Goal: Information Seeking & Learning: Learn about a topic

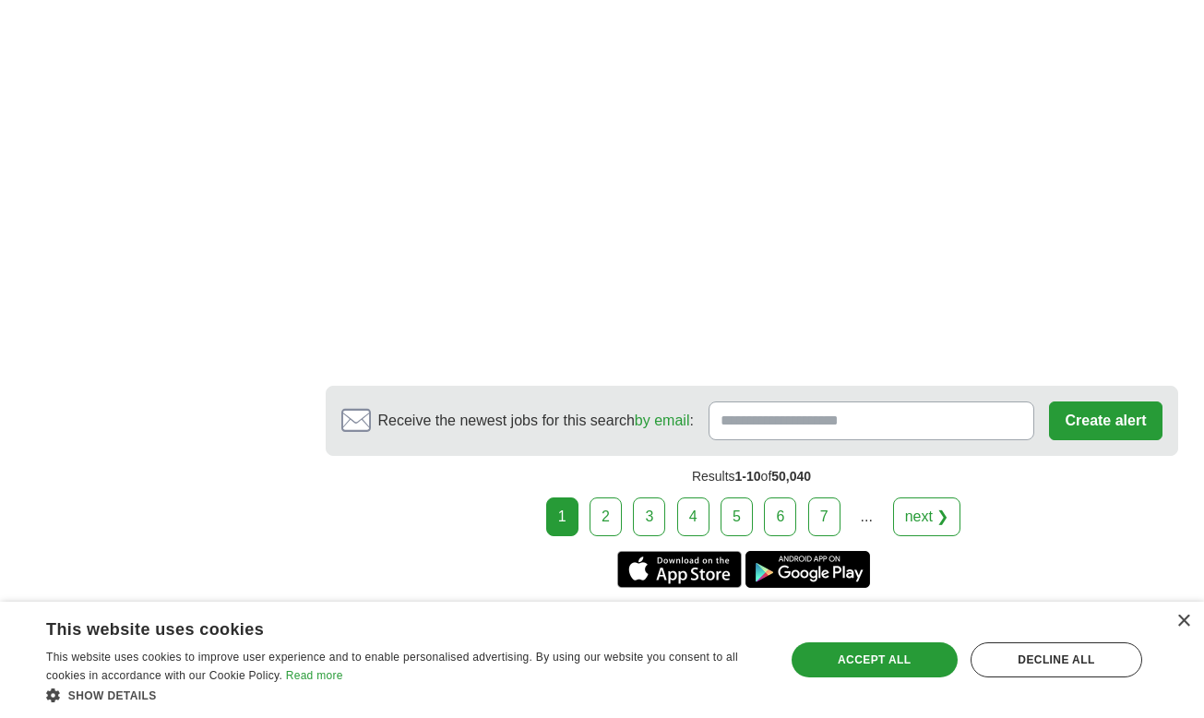
scroll to position [3148, 0]
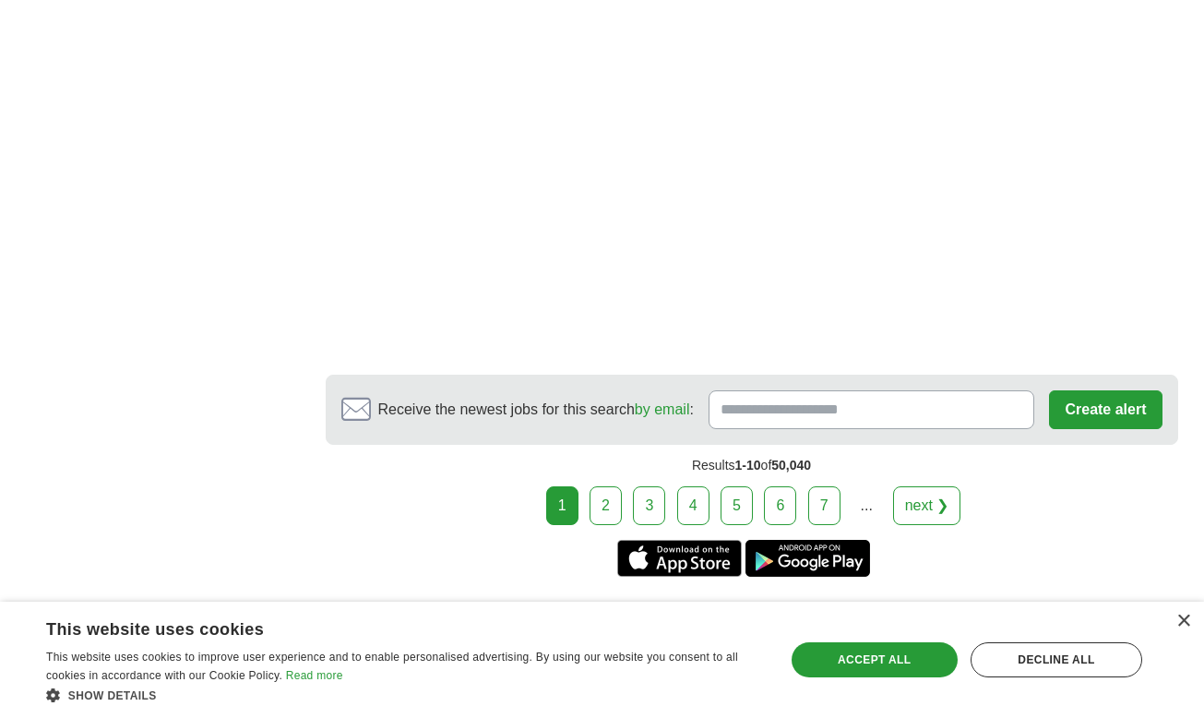
click at [603, 504] on link "2" at bounding box center [605, 505] width 32 height 39
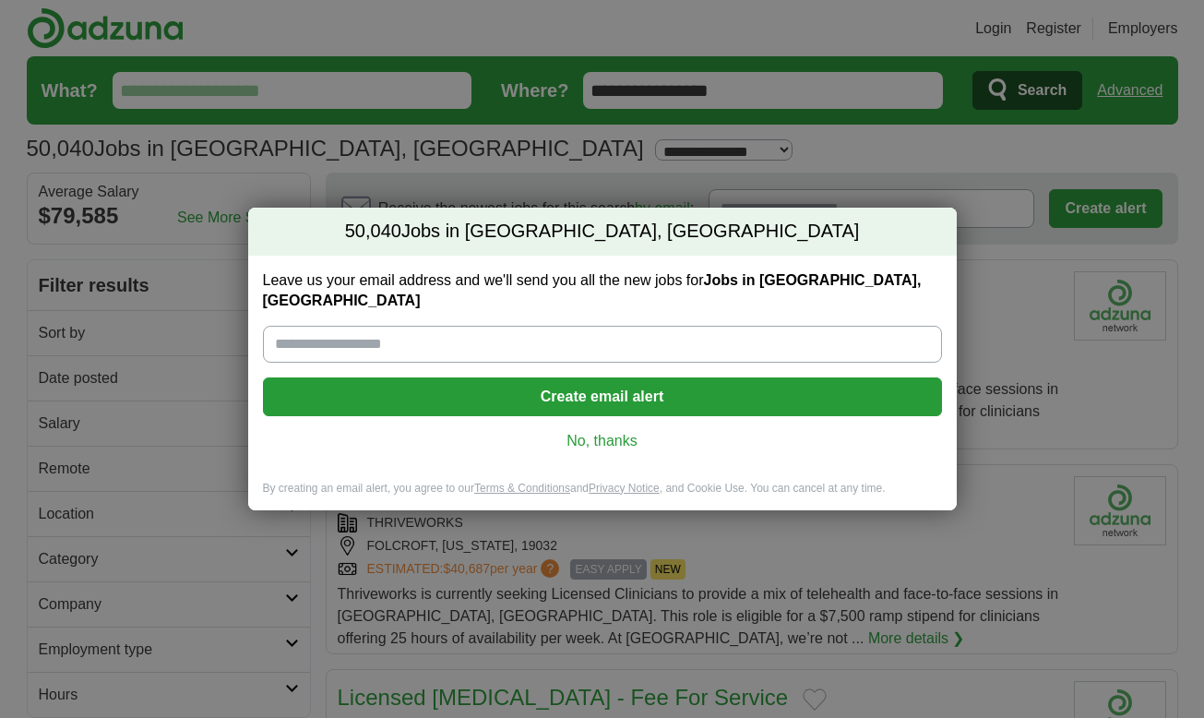
click at [617, 431] on link "No, thanks" at bounding box center [602, 441] width 649 height 20
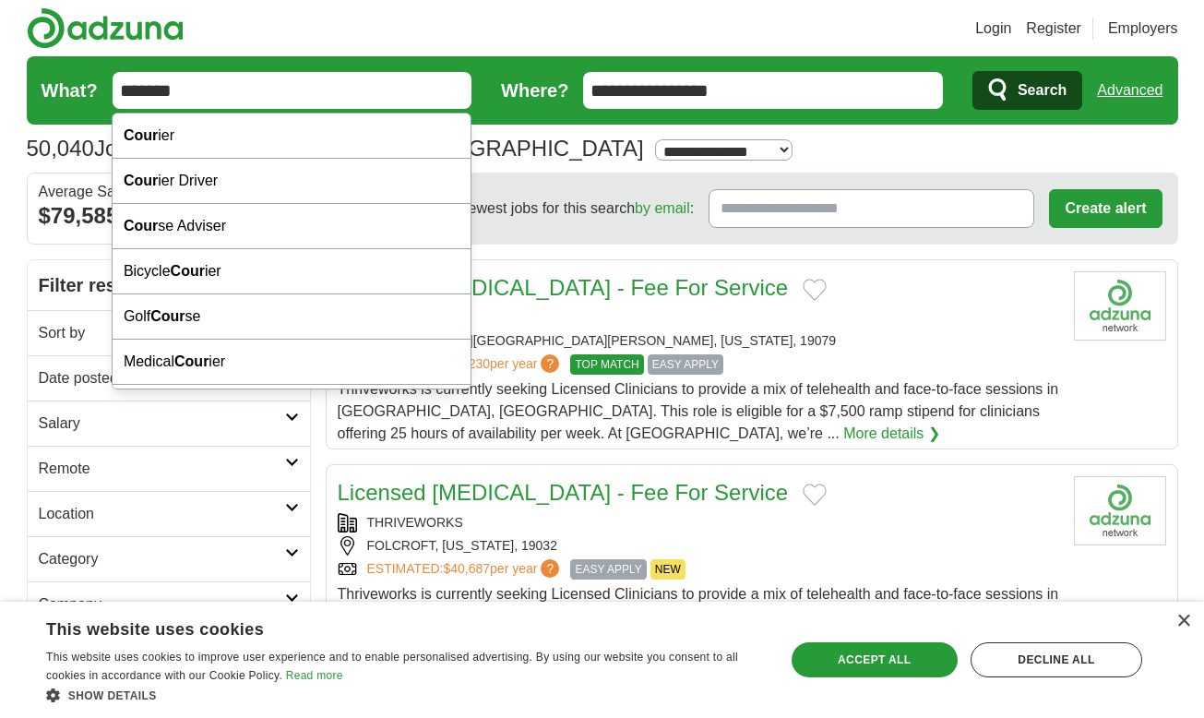
type input "*******"
click at [1026, 90] on button "Search" at bounding box center [1027, 90] width 110 height 39
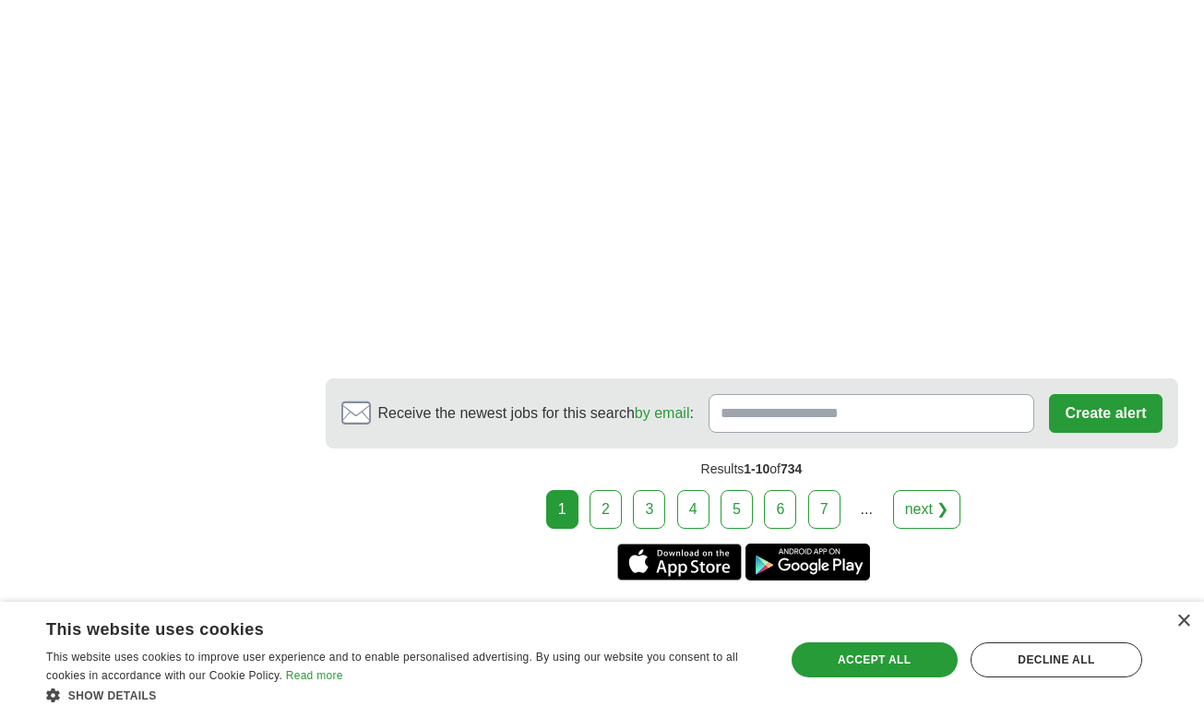
scroll to position [3059, 0]
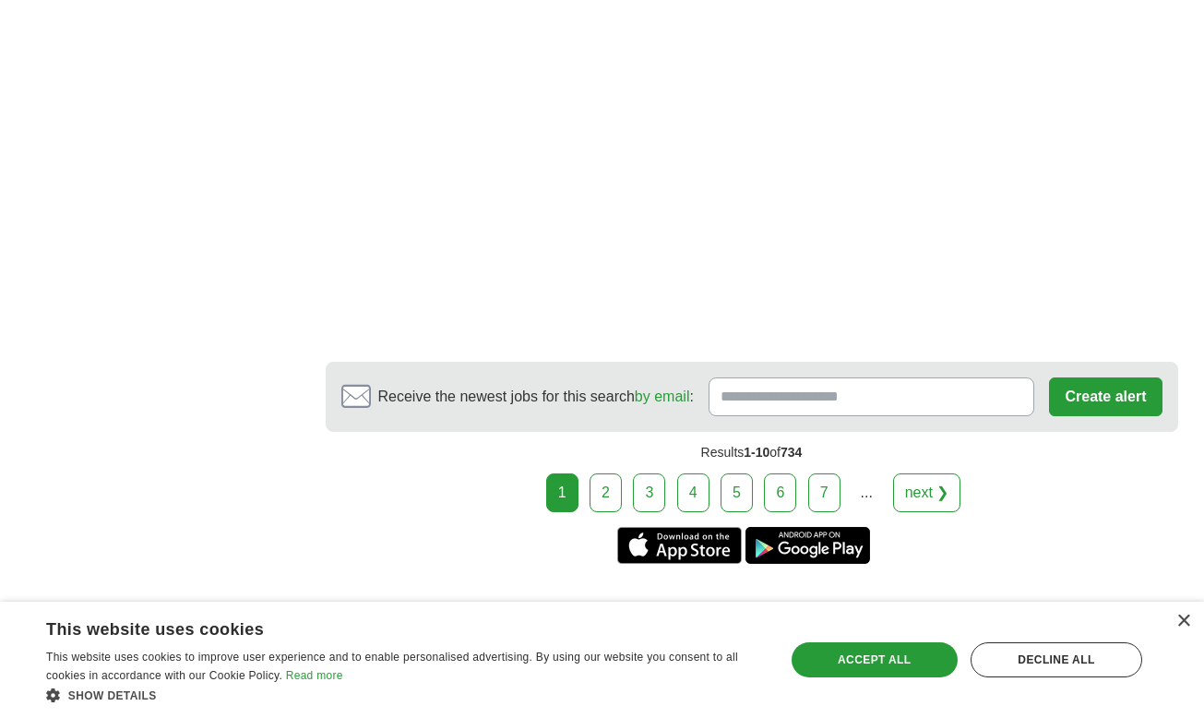
click at [615, 499] on link "2" at bounding box center [605, 492] width 32 height 39
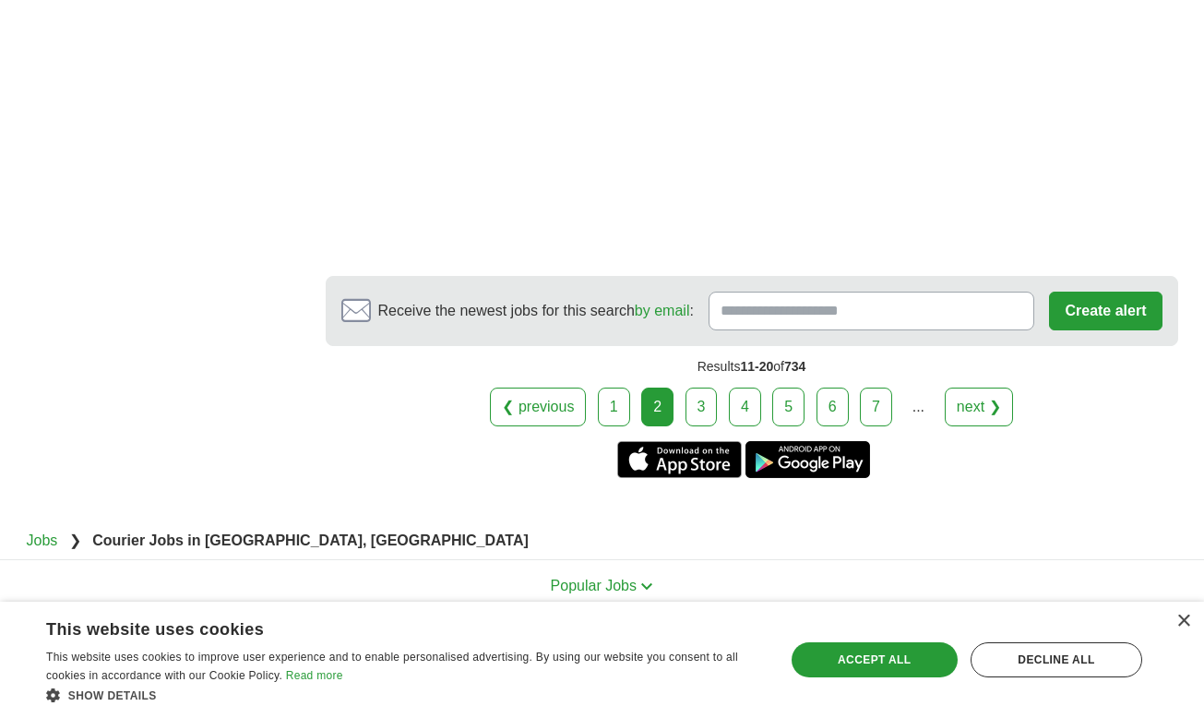
scroll to position [2904, 0]
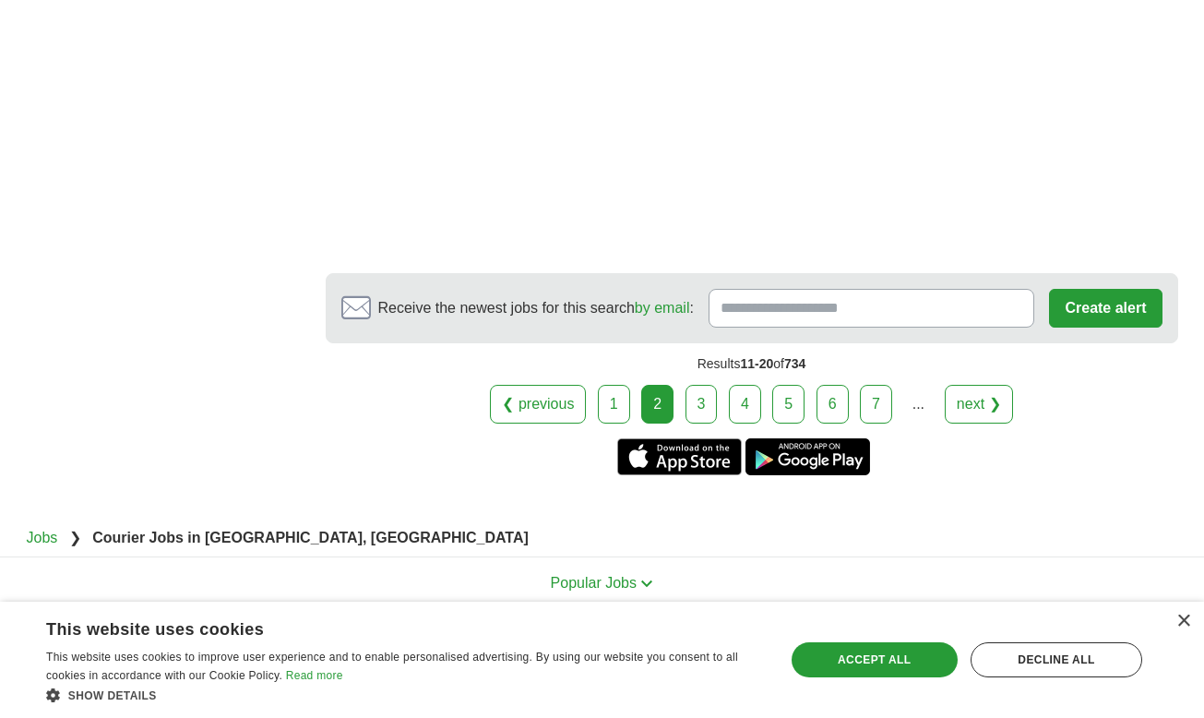
click at [700, 406] on link "3" at bounding box center [701, 404] width 32 height 39
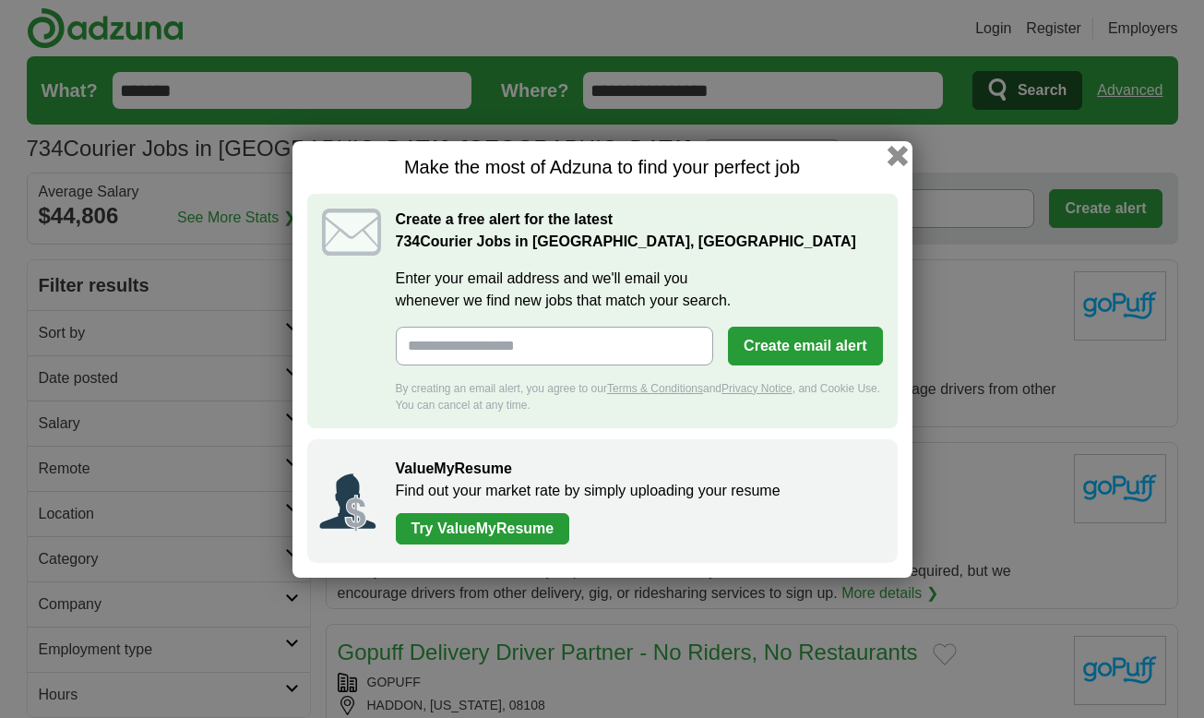
click at [899, 151] on button "button" at bounding box center [896, 155] width 20 height 20
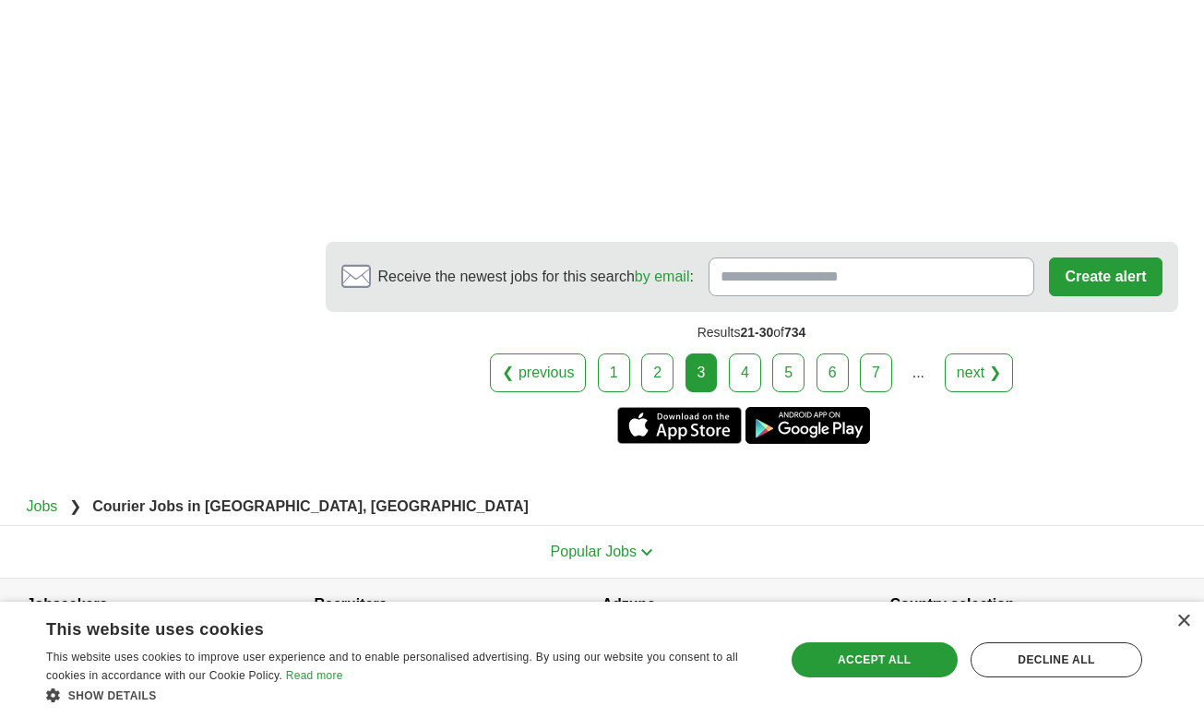
scroll to position [2956, 0]
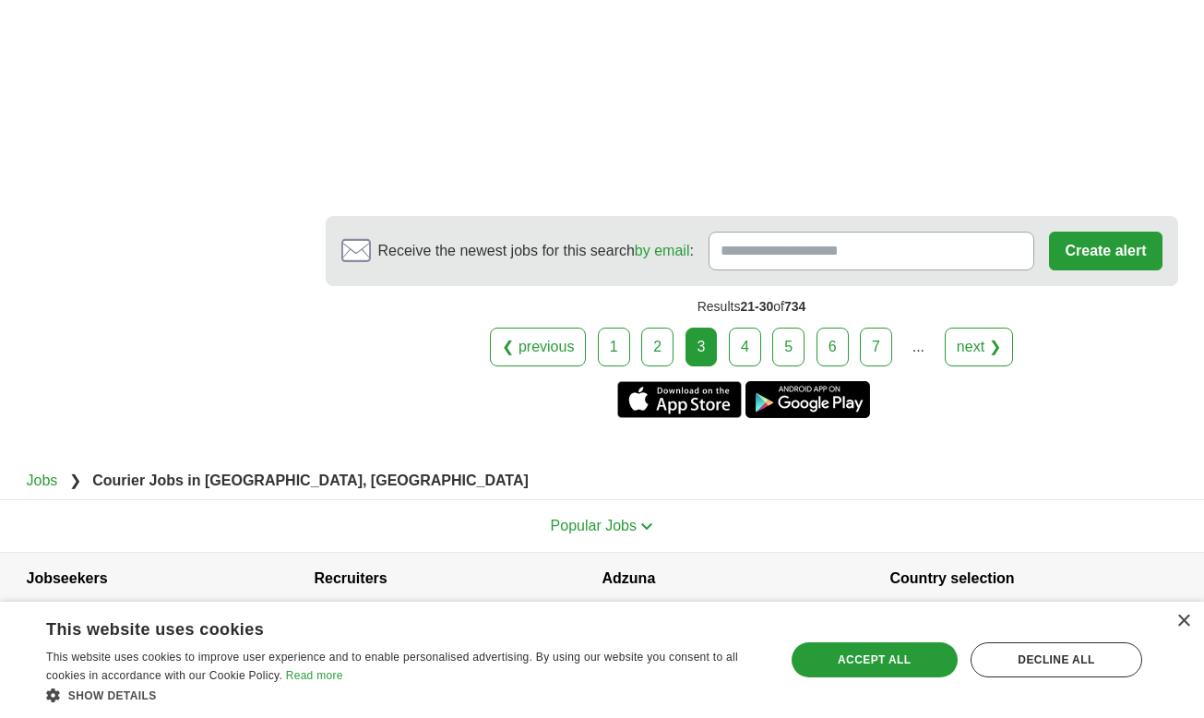
click at [742, 354] on link "4" at bounding box center [745, 346] width 32 height 39
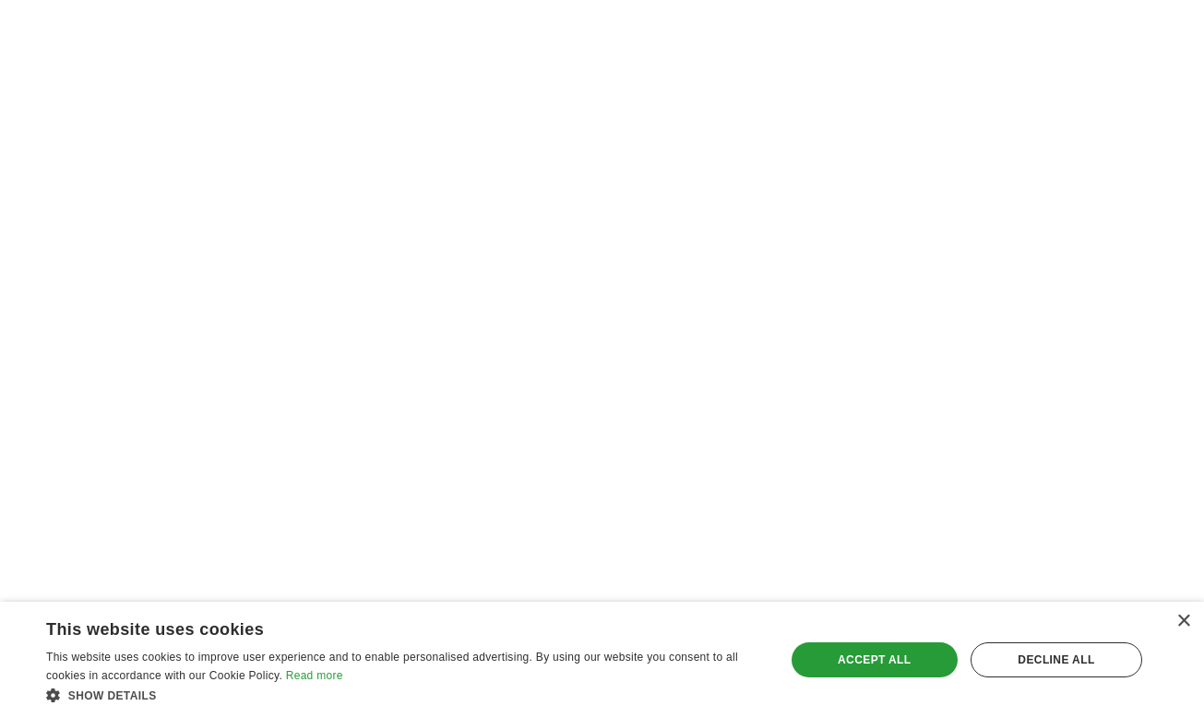
scroll to position [2298, 0]
